Goal: Task Accomplishment & Management: Use online tool/utility

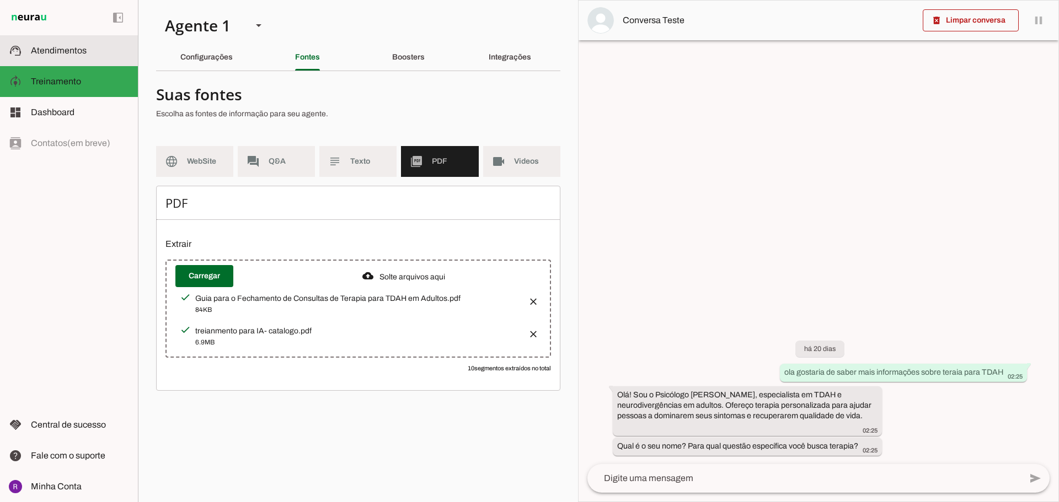
click at [96, 47] on slot at bounding box center [80, 50] width 98 height 13
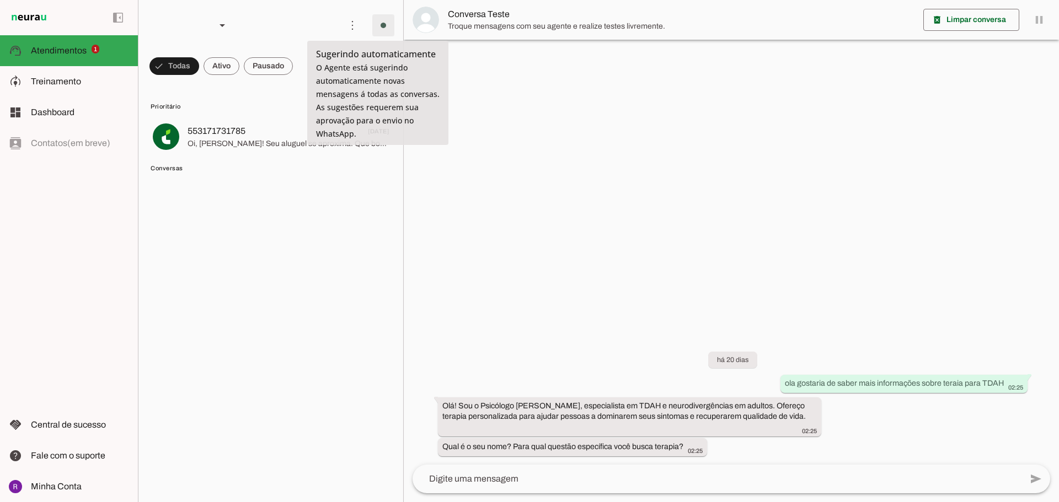
click at [376, 25] on span at bounding box center [383, 25] width 26 height 26
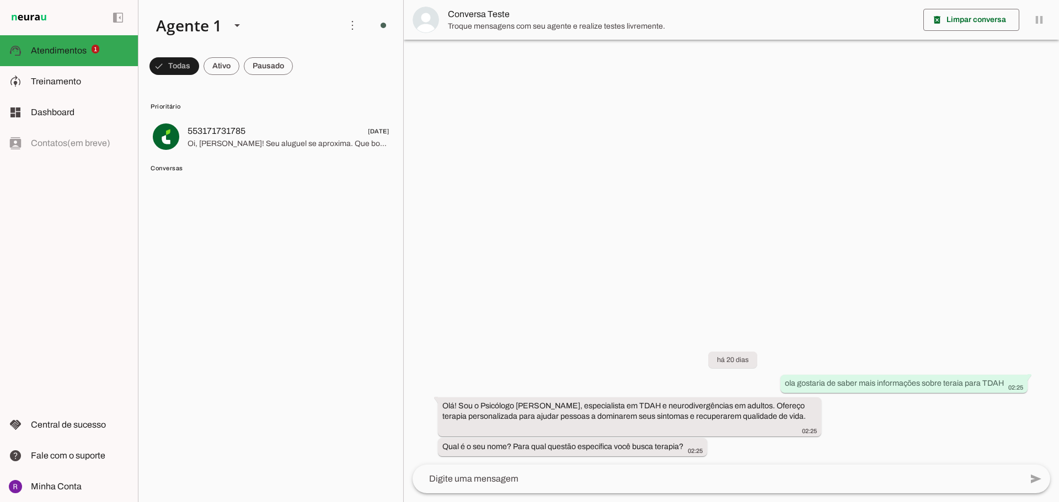
click at [514, 74] on span "Ir para instruções de conversação" at bounding box center [536, 96] width 45 height 44
